Goal: Task Accomplishment & Management: Manage account settings

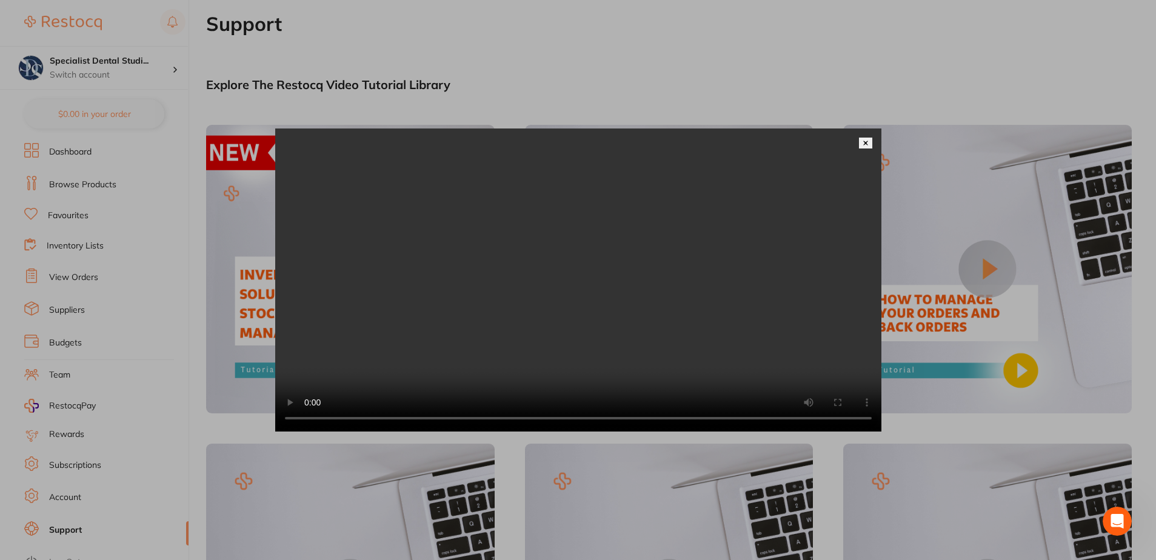
click at [867, 140] on img at bounding box center [866, 143] width 6 height 6
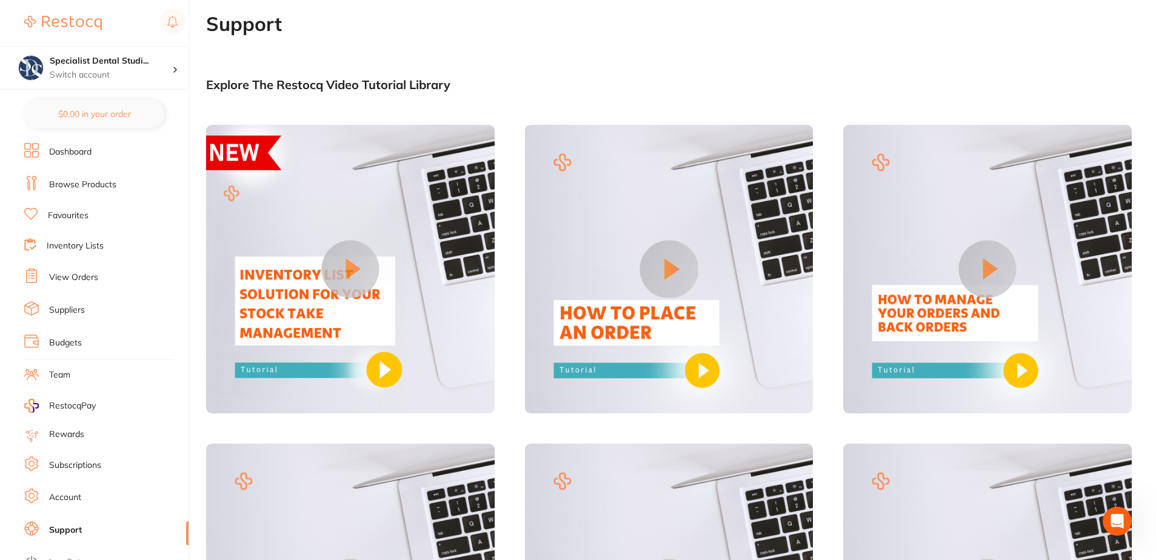
click at [1125, 518] on icon "Open Intercom Messenger" at bounding box center [1118, 522] width 20 height 20
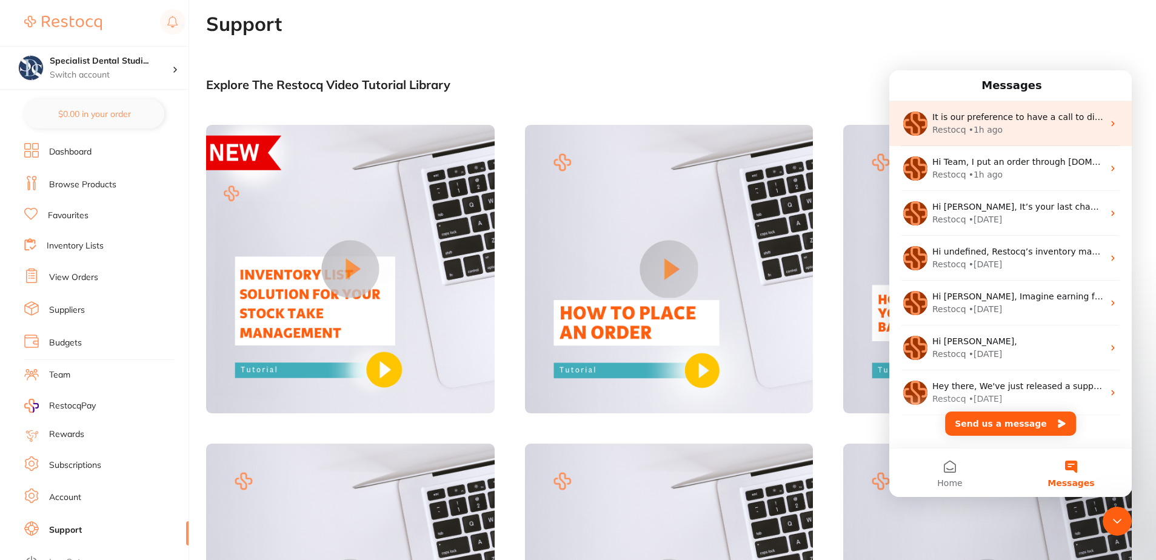
click at [984, 136] on div "It is our preference to have a call to discuss the changes and the solutions Re…" at bounding box center [1010, 123] width 242 height 45
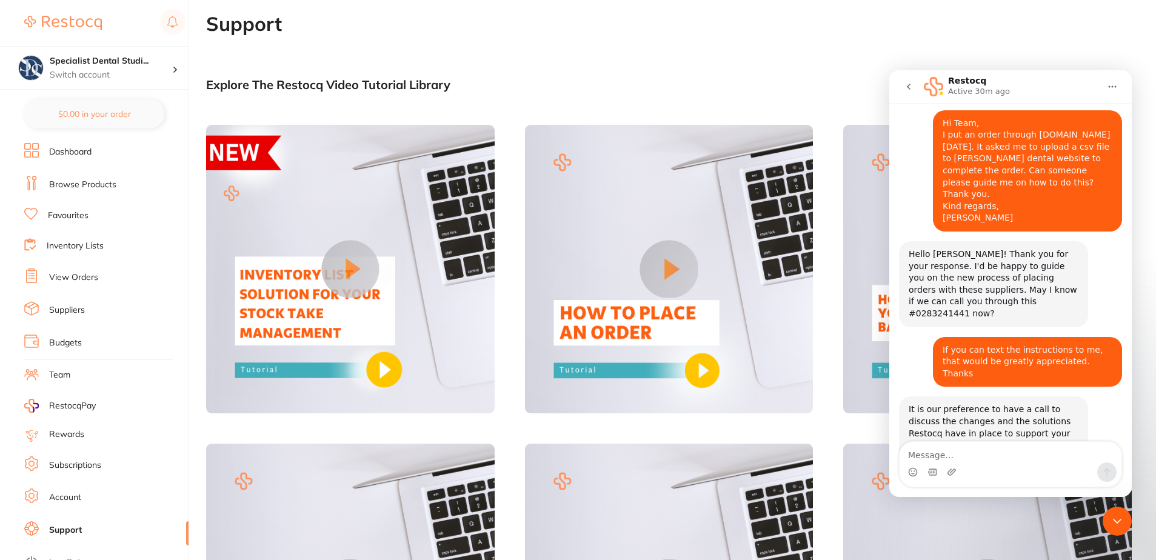
scroll to position [287, 0]
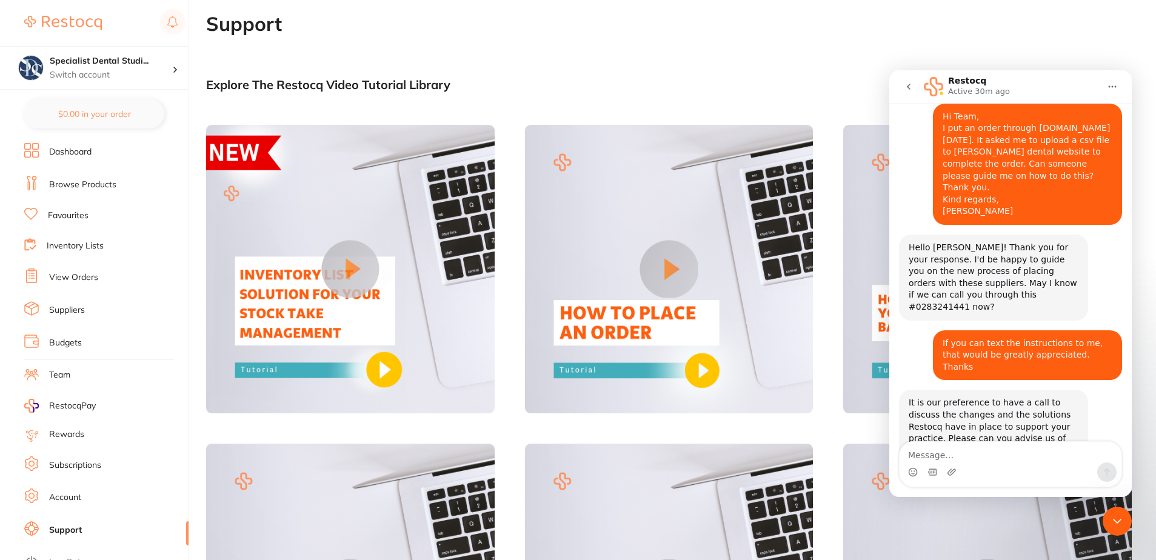
click at [943, 450] on textarea "Message…" at bounding box center [1011, 452] width 222 height 21
type textarea "I'm available now"
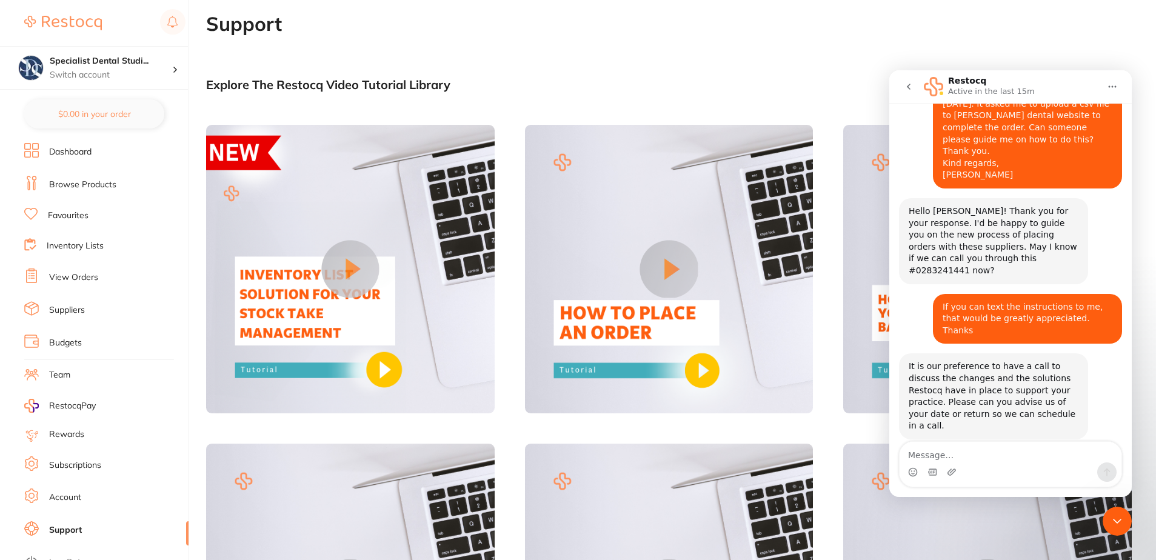
click at [903, 85] on button "go back" at bounding box center [908, 86] width 23 height 23
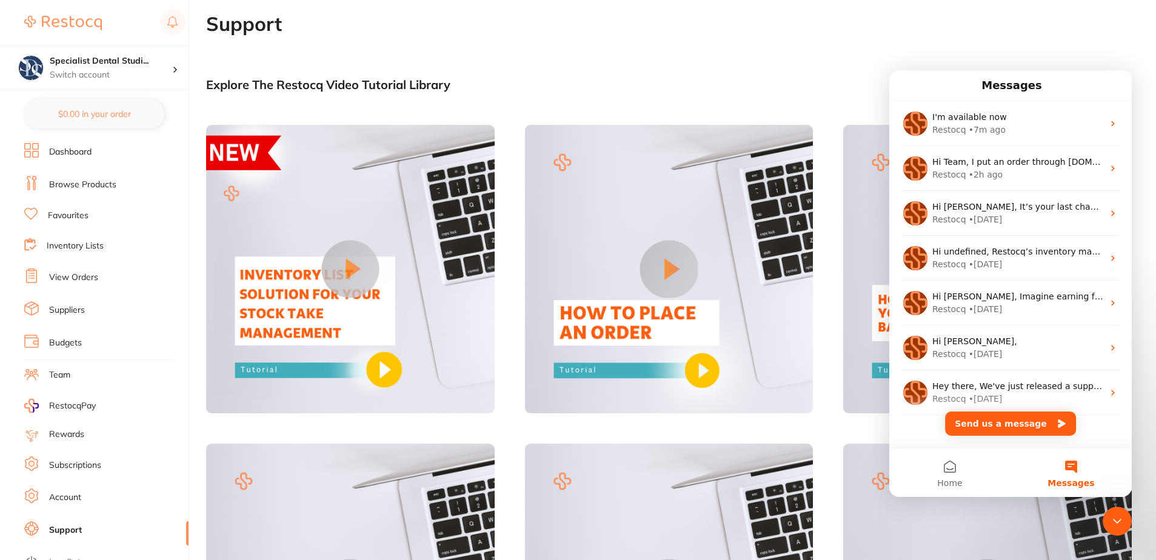
click at [1114, 520] on icon "Close Intercom Messenger" at bounding box center [1117, 521] width 8 height 5
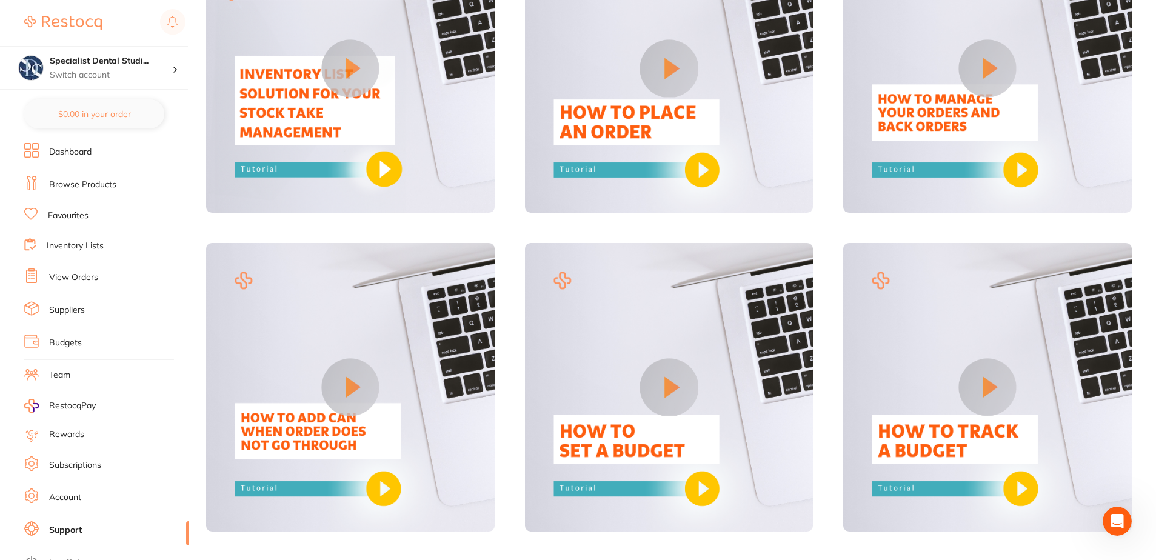
scroll to position [303, 0]
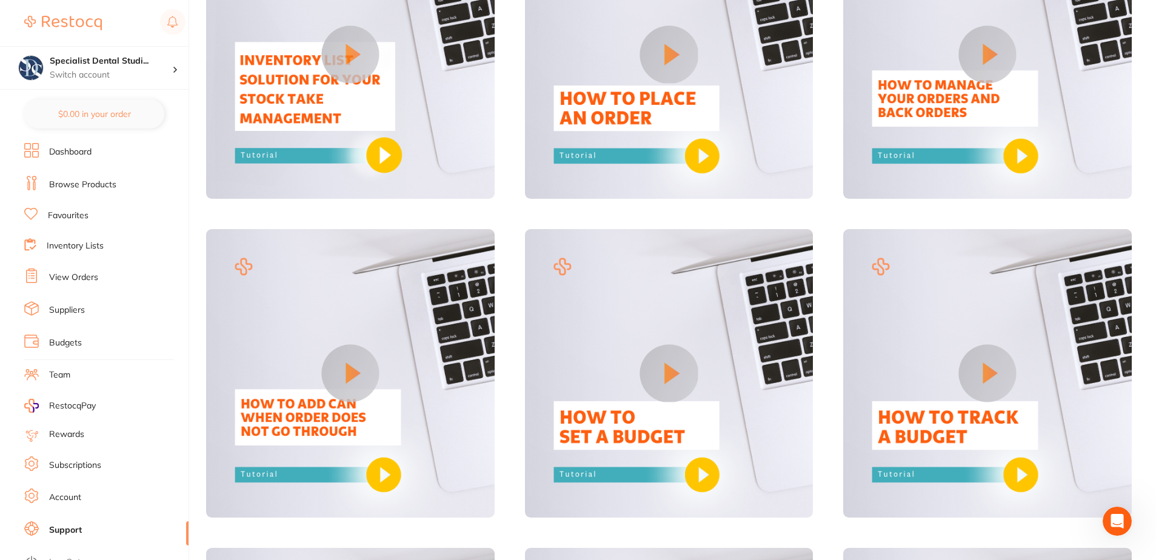
scroll to position [121, 0]
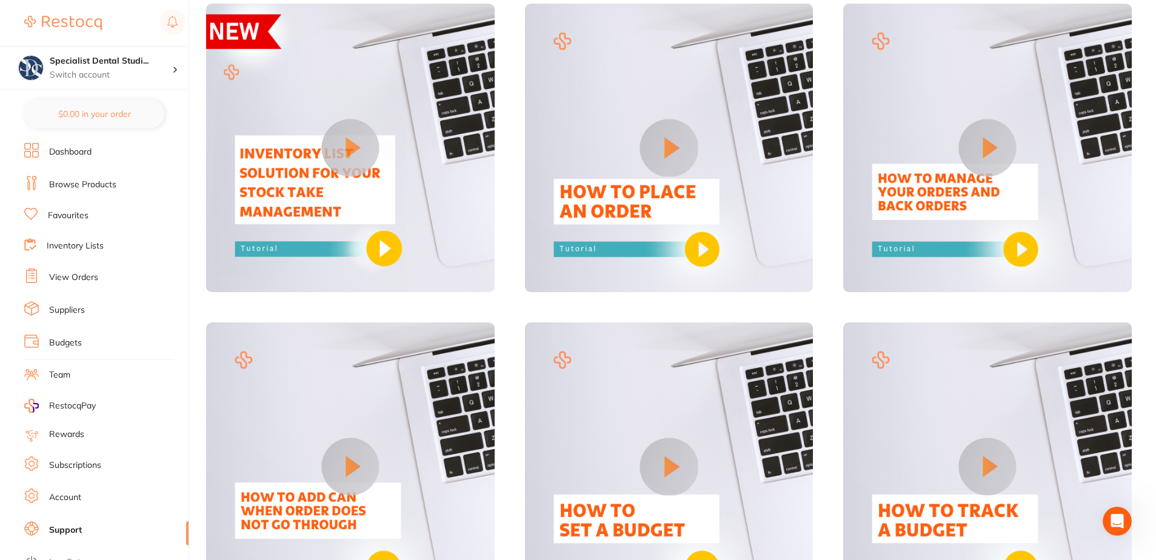
click at [681, 147] on button at bounding box center [669, 148] width 58 height 58
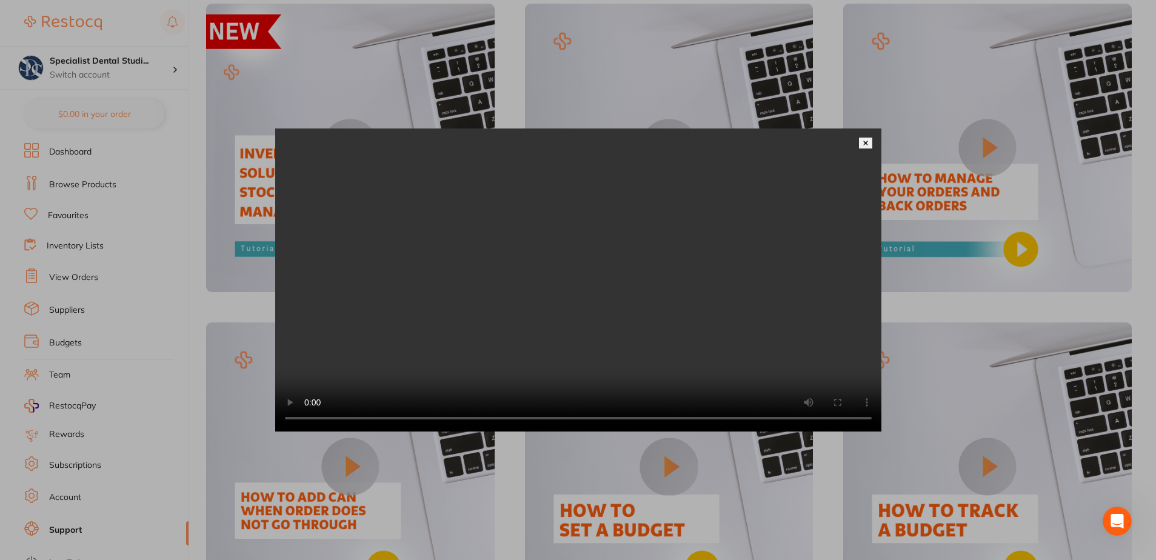
click at [576, 363] on video at bounding box center [578, 280] width 606 height 303
drag, startPoint x: 865, startPoint y: 122, endPoint x: 869, endPoint y: 129, distance: 7.6
click at [865, 140] on img at bounding box center [866, 143] width 6 height 6
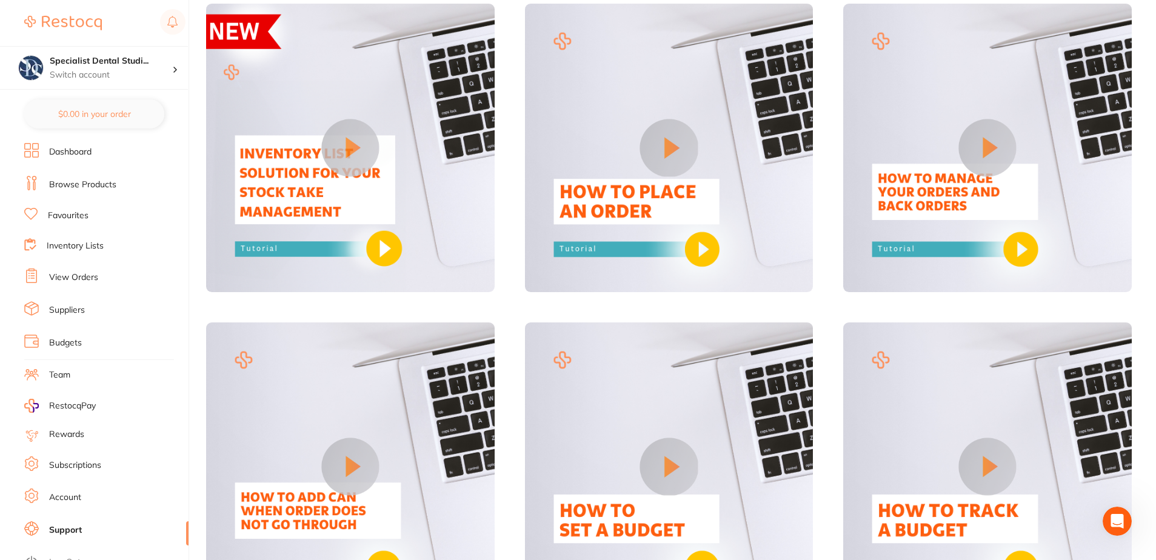
click at [1112, 520] on icon "Open Intercom Messenger" at bounding box center [1118, 522] width 20 height 20
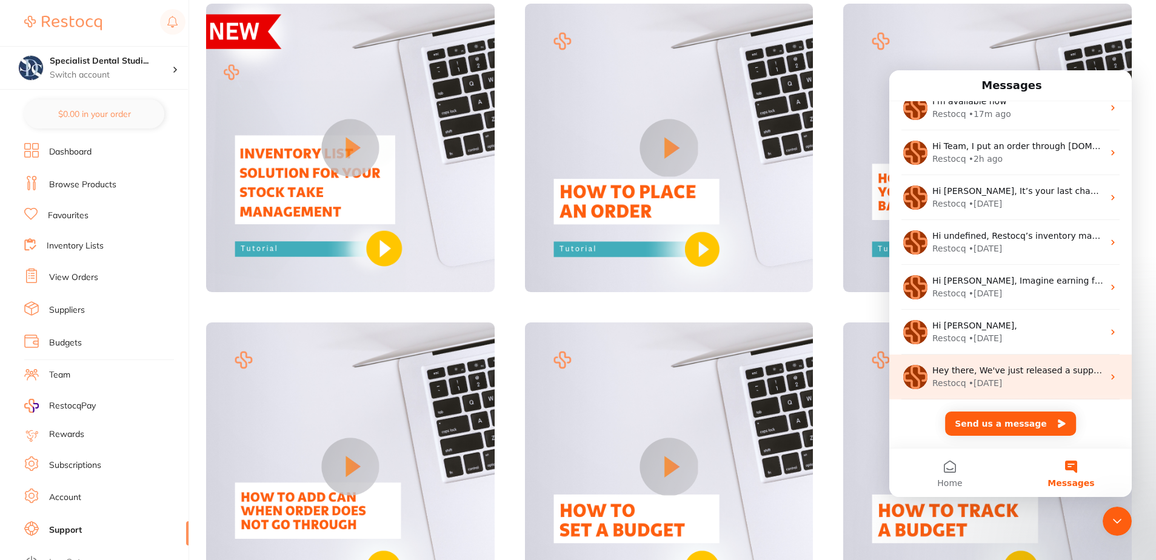
scroll to position [0, 0]
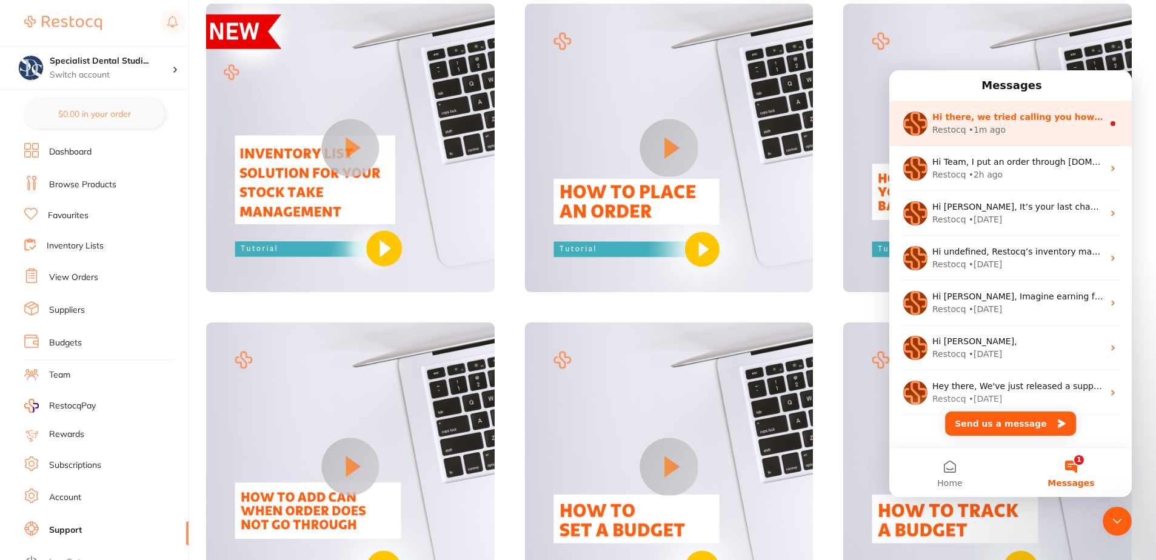
click at [1021, 130] on div "Restocq • 1m ago" at bounding box center [1017, 130] width 171 height 13
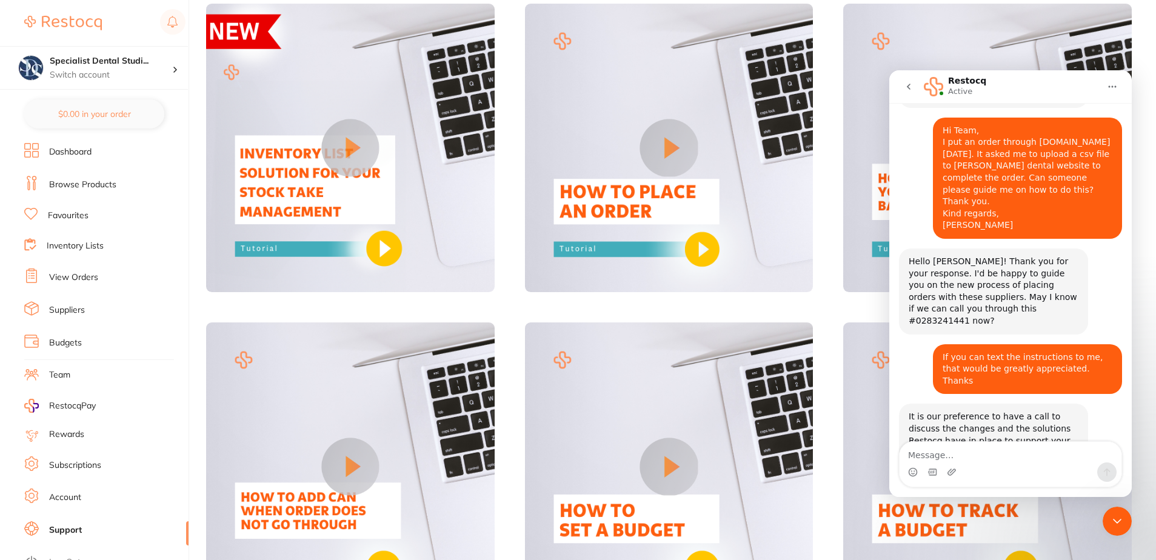
scroll to position [466, 0]
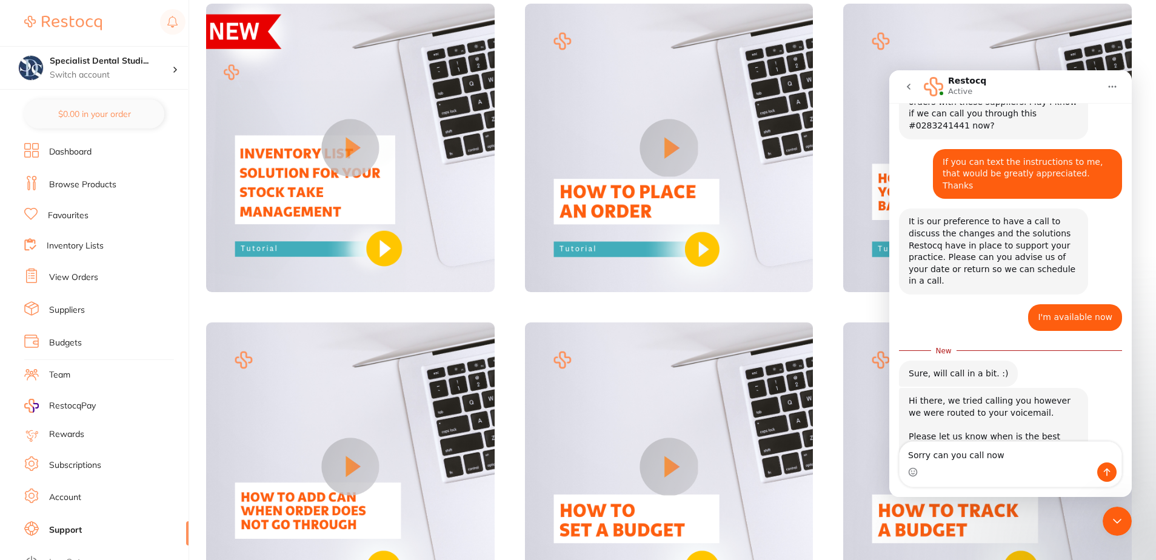
type textarea "Sorry can you call now"
drag, startPoint x: 1012, startPoint y: 460, endPoint x: 795, endPoint y: 451, distance: 216.6
click html "Restocq Active Ask us anything, or share your feedback. Hi [PERSON_NAME], Start…"
type textarea "c"
type textarea "sorry i'll stay at the phone. you can call now"
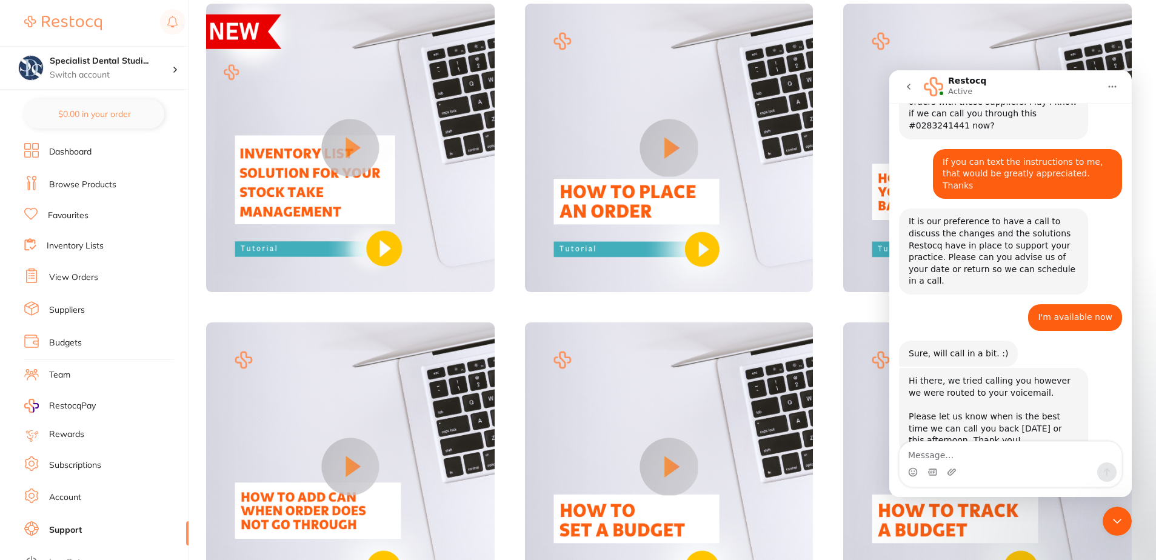
scroll to position [482, 0]
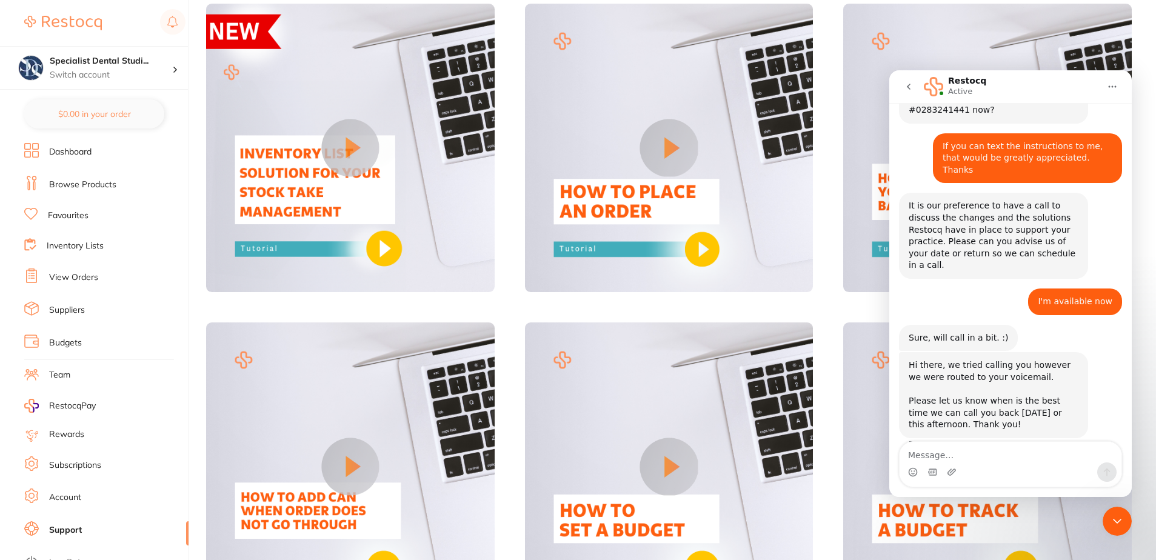
click at [908, 85] on icon "go back" at bounding box center [909, 87] width 10 height 10
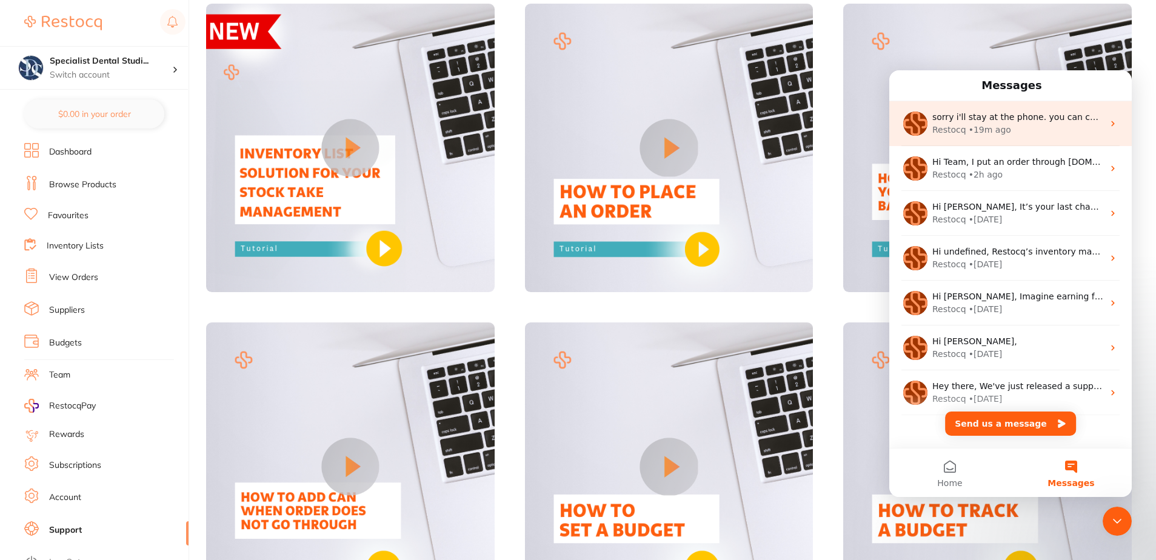
click at [989, 124] on div "• 19m ago" at bounding box center [990, 130] width 42 height 13
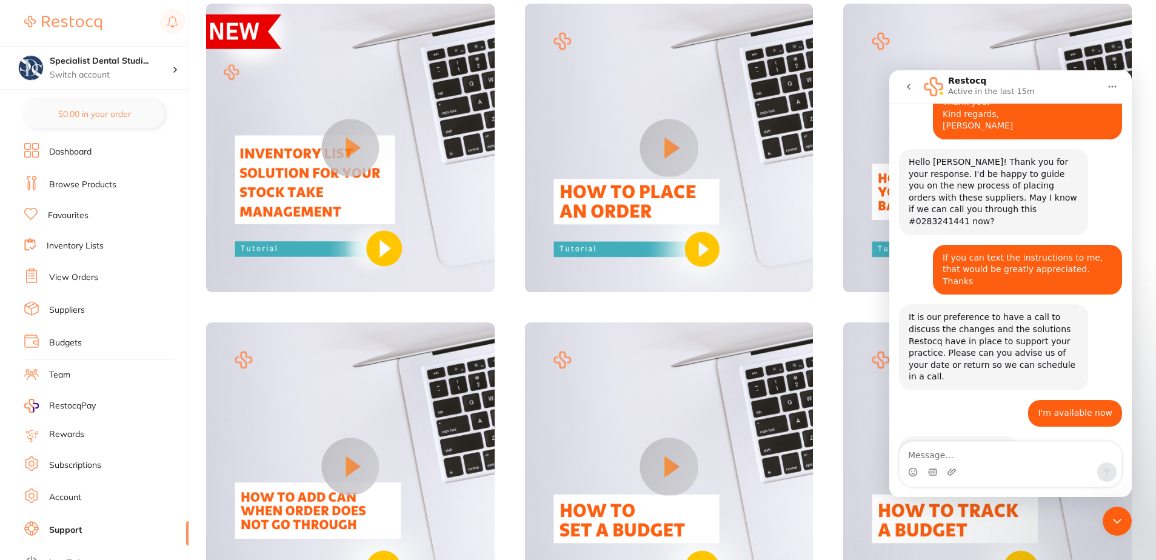
scroll to position [482, 0]
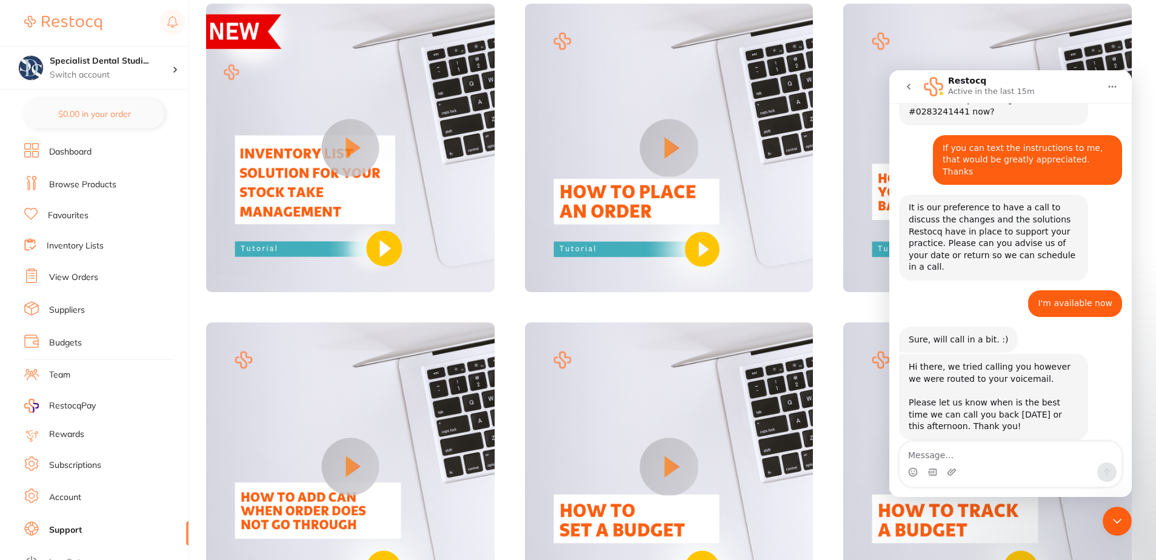
click at [996, 466] on div "Intercom messenger" at bounding box center [1011, 472] width 222 height 19
click at [968, 457] on textarea "Message…" at bounding box center [1011, 452] width 222 height 21
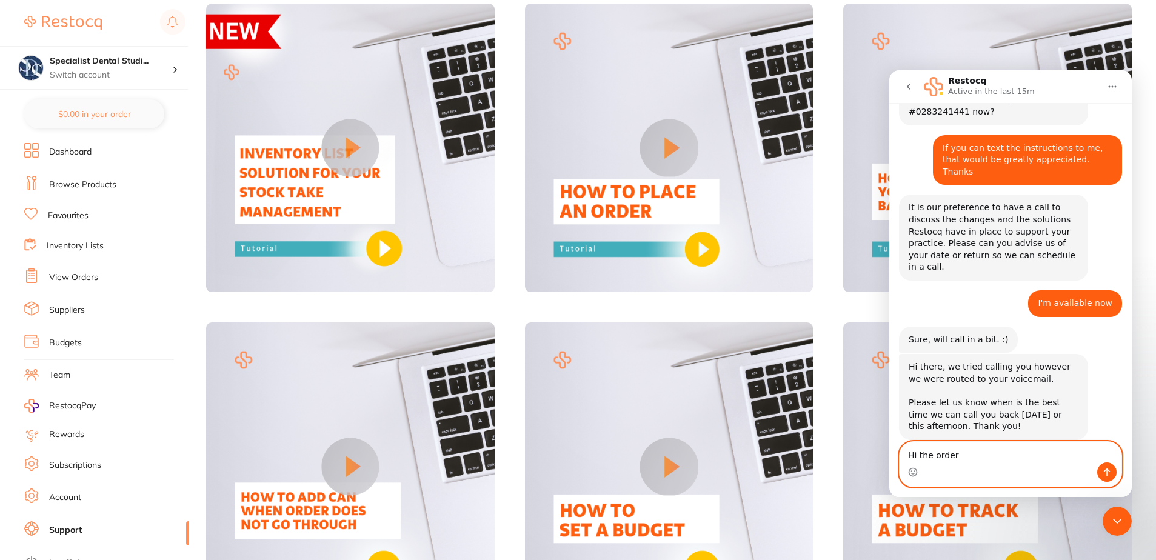
drag, startPoint x: 966, startPoint y: 456, endPoint x: 1670, endPoint y: 513, distance: 706.1
click html "Restocq Active in the last 15m Ask us anything, or share your feedback. Hi [PER…"
click at [928, 455] on textarea "Hi please cancel our [PERSON_NAME] dental order from [DATE]" at bounding box center [1011, 446] width 222 height 33
type textarea "Hi I will cancel our [PERSON_NAME] dental order from [DATE]"
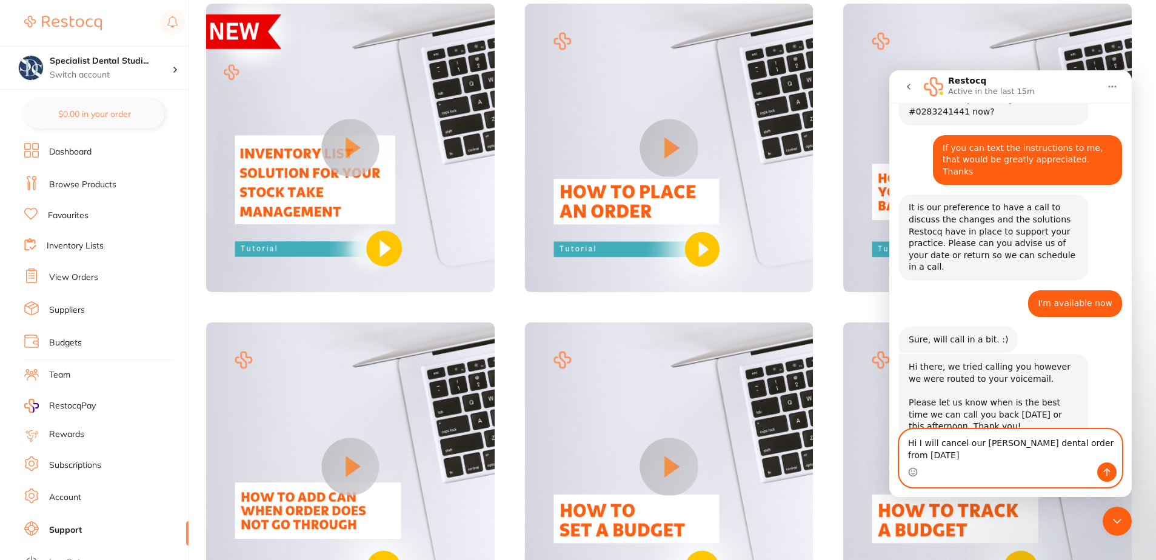
click at [1092, 452] on textarea "Hi I will cancel our [PERSON_NAME] dental order from [DATE]" at bounding box center [1011, 446] width 222 height 33
drag, startPoint x: 1097, startPoint y: 455, endPoint x: 1582, endPoint y: 523, distance: 489.8
click html "Restocq Active in the last 15m Ask us anything, or share your feedback. Hi [PER…"
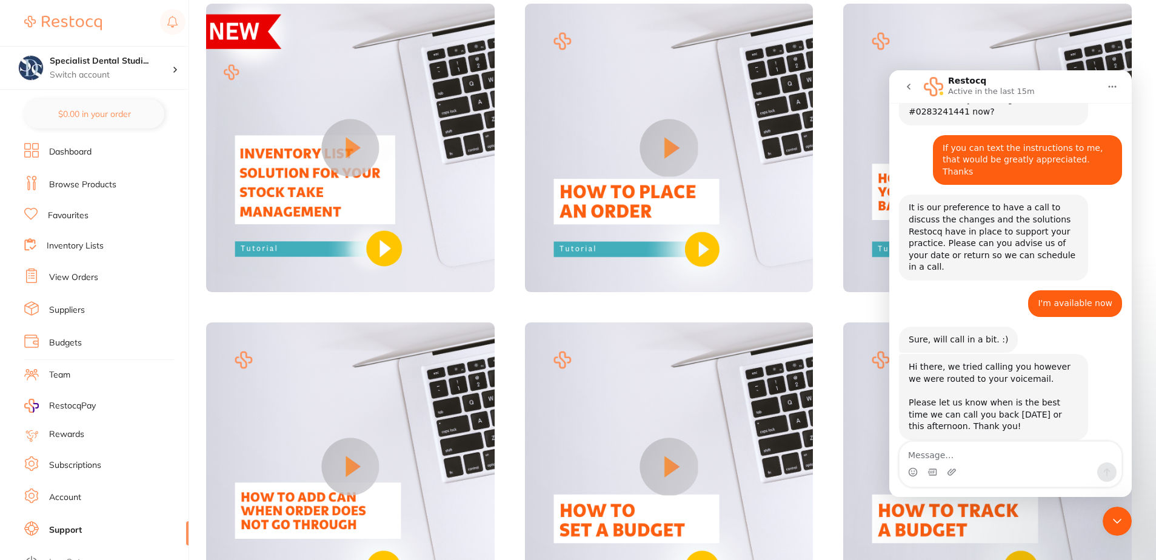
click at [911, 77] on button "go back" at bounding box center [908, 86] width 23 height 23
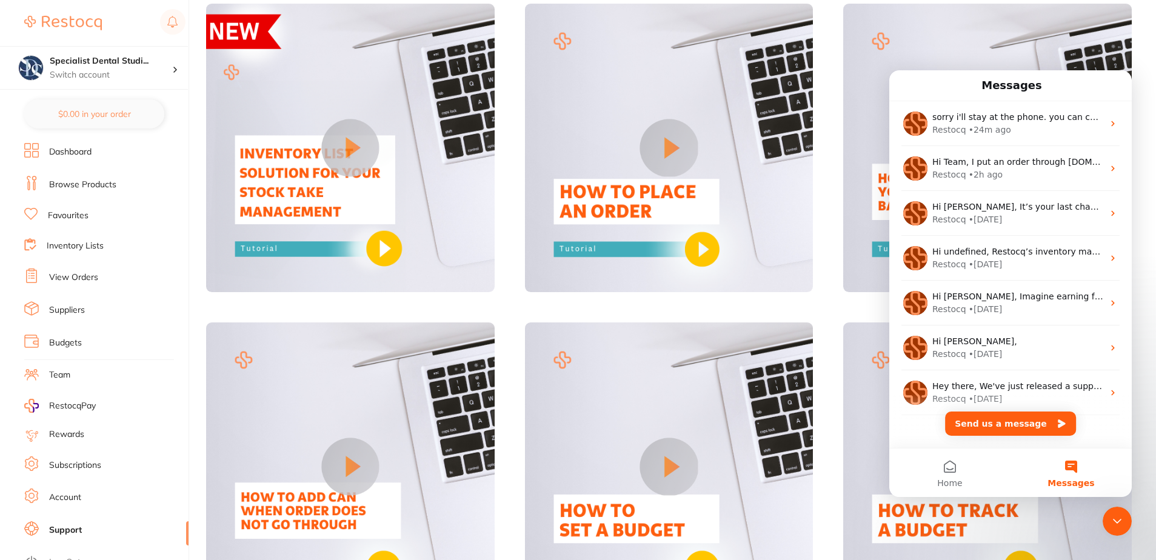
scroll to position [0, 0]
click at [54, 267] on ul "Dashboard Browse Products Favourites Inventory Lists View Orders Suppliers Budg…" at bounding box center [106, 352] width 164 height 418
click at [55, 273] on link "View Orders" at bounding box center [73, 278] width 49 height 12
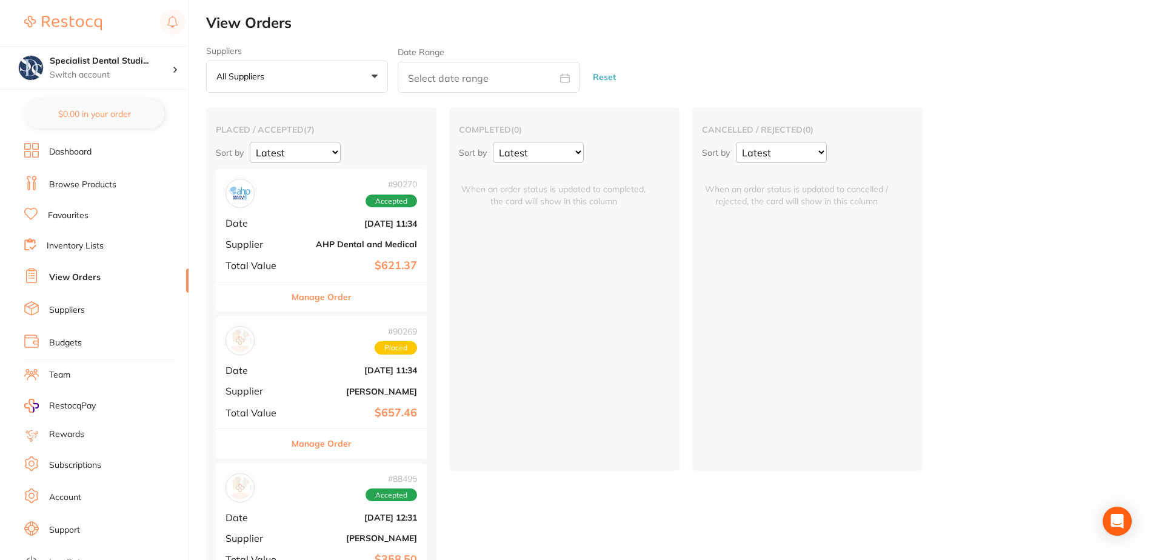
click at [324, 444] on button "Manage Order" at bounding box center [322, 443] width 60 height 29
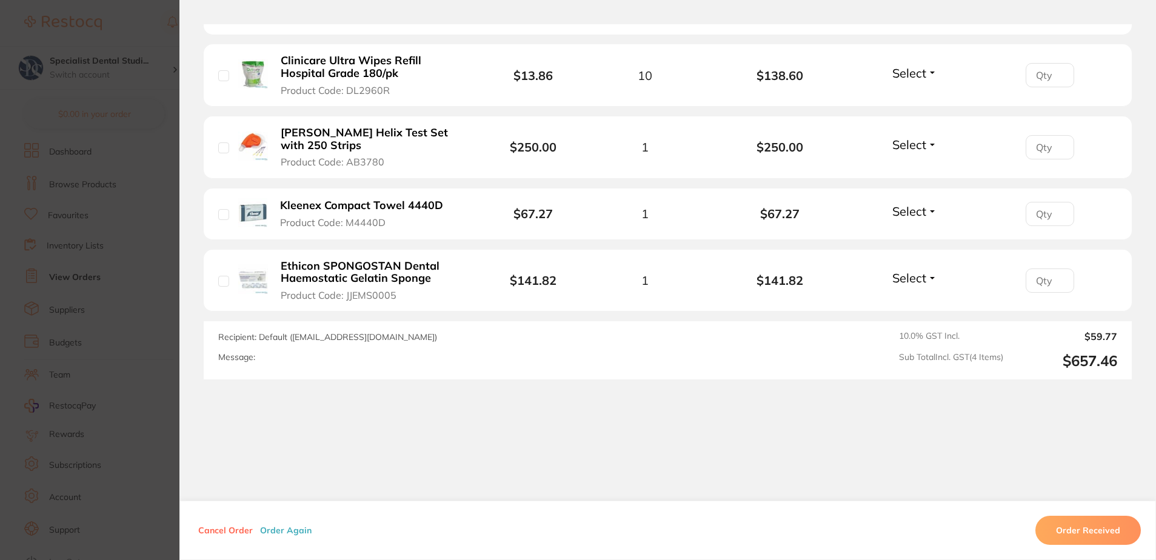
scroll to position [303, 0]
click at [224, 525] on button "Cancel Order" at bounding box center [226, 530] width 62 height 11
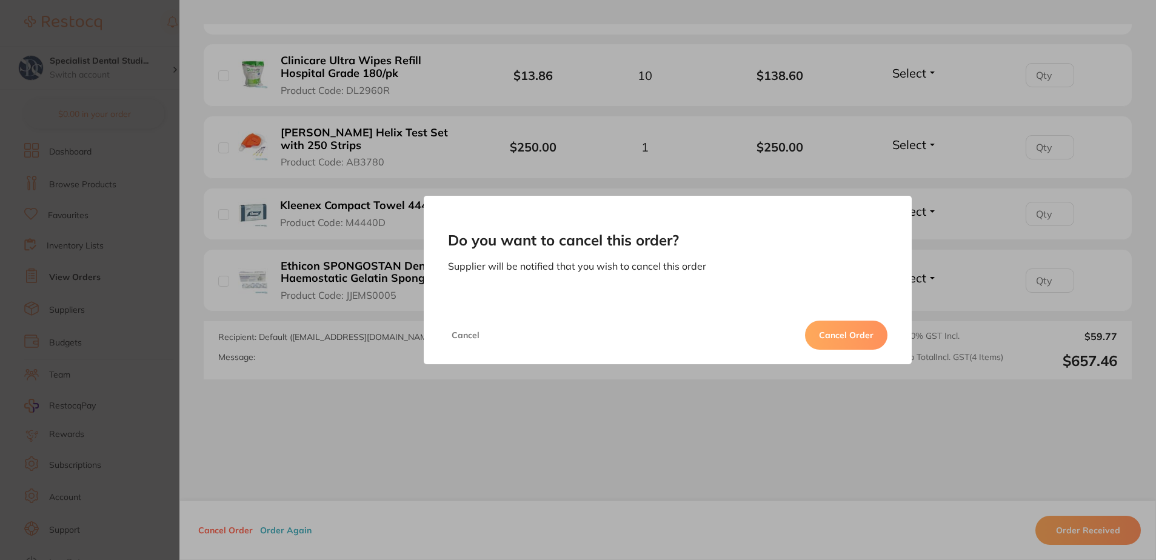
click at [858, 346] on button "Cancel Order" at bounding box center [846, 335] width 82 height 29
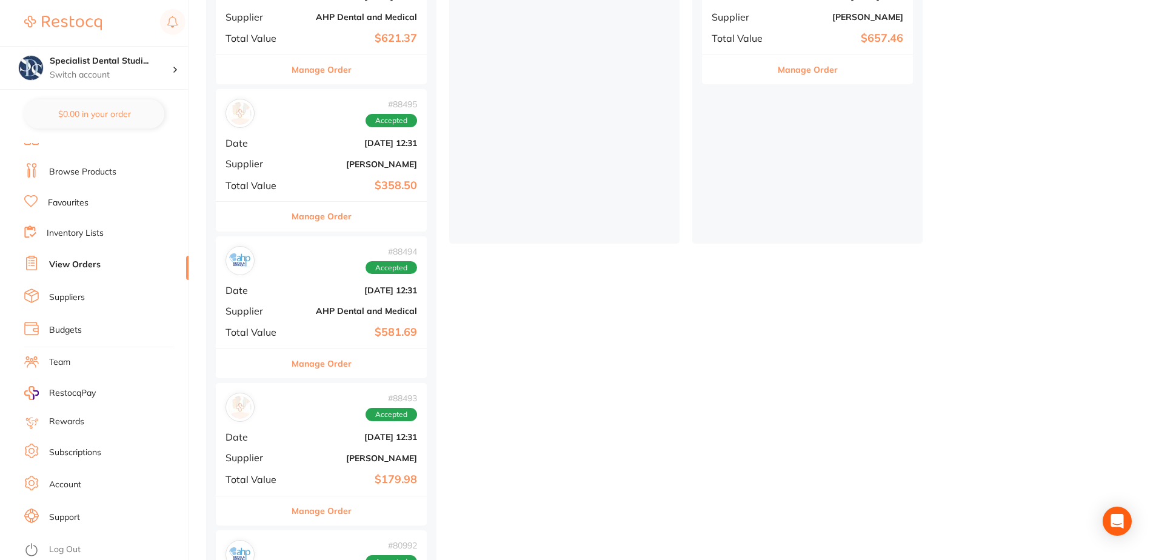
scroll to position [242, 0]
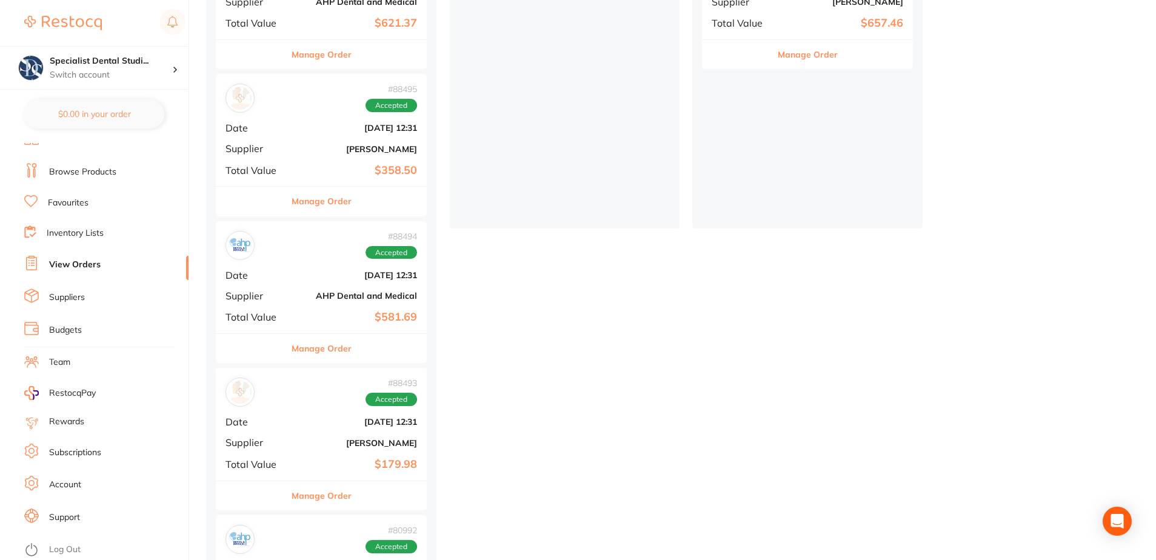
click at [66, 549] on link "Log Out" at bounding box center [65, 550] width 32 height 12
